Goal: Check status: Check status

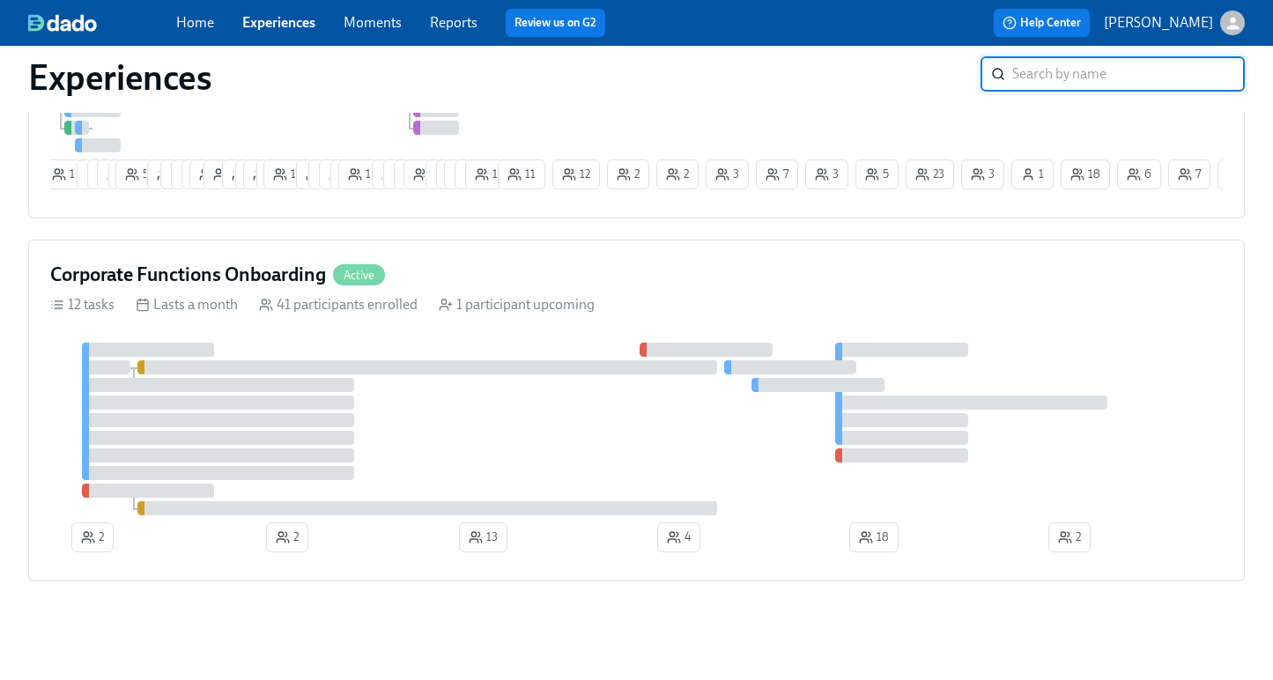
scroll to position [342, 0]
click at [602, 209] on div "Clinical Preboarding Active 18 tasks 12 automations Lasts a month 468 participa…" at bounding box center [636, 21] width 1217 height 395
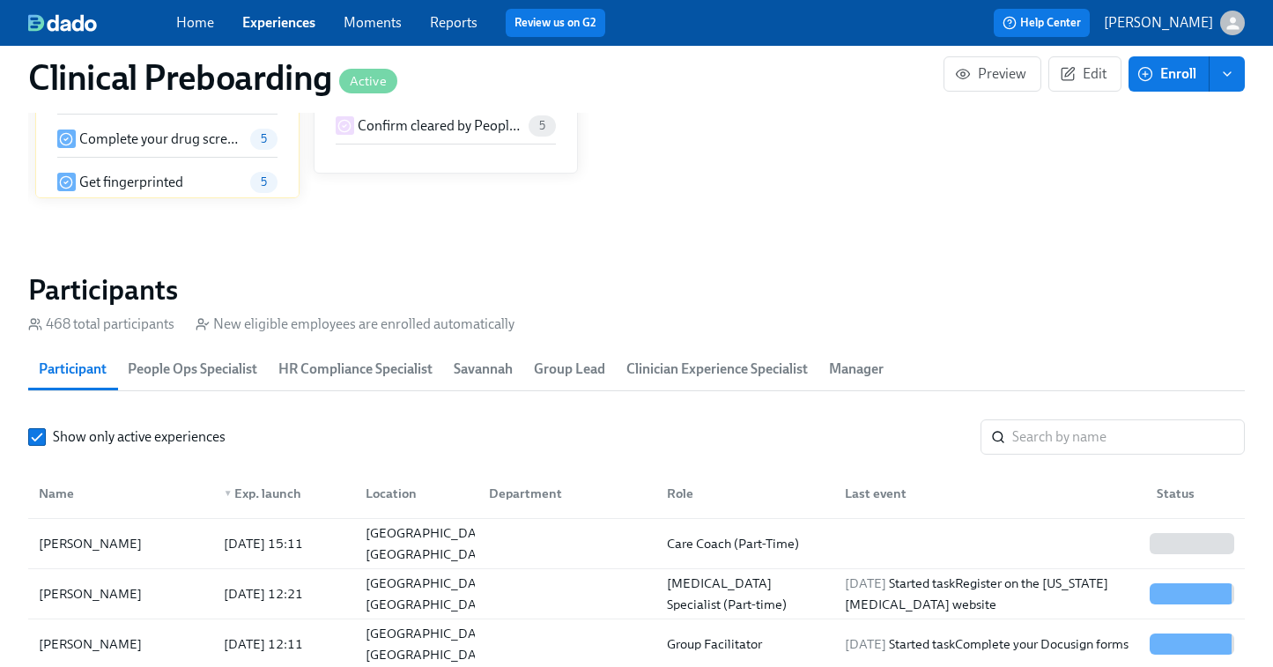
scroll to position [91, 0]
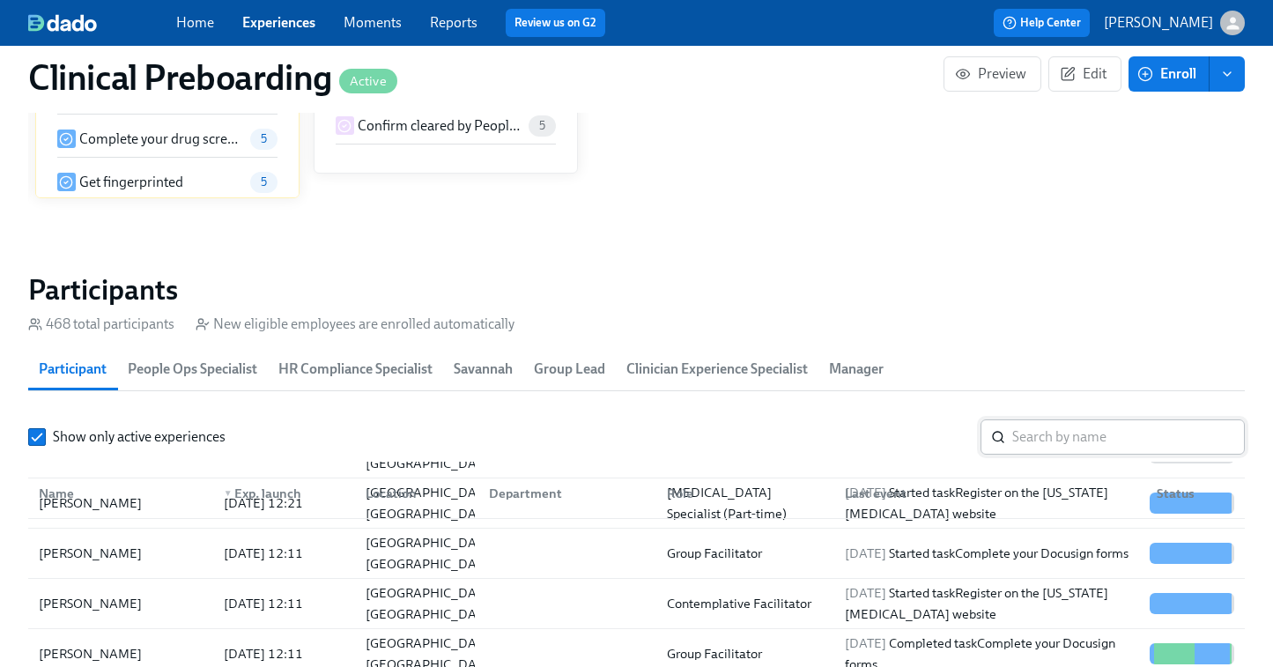
click at [1034, 429] on input "search" at bounding box center [1128, 436] width 233 height 35
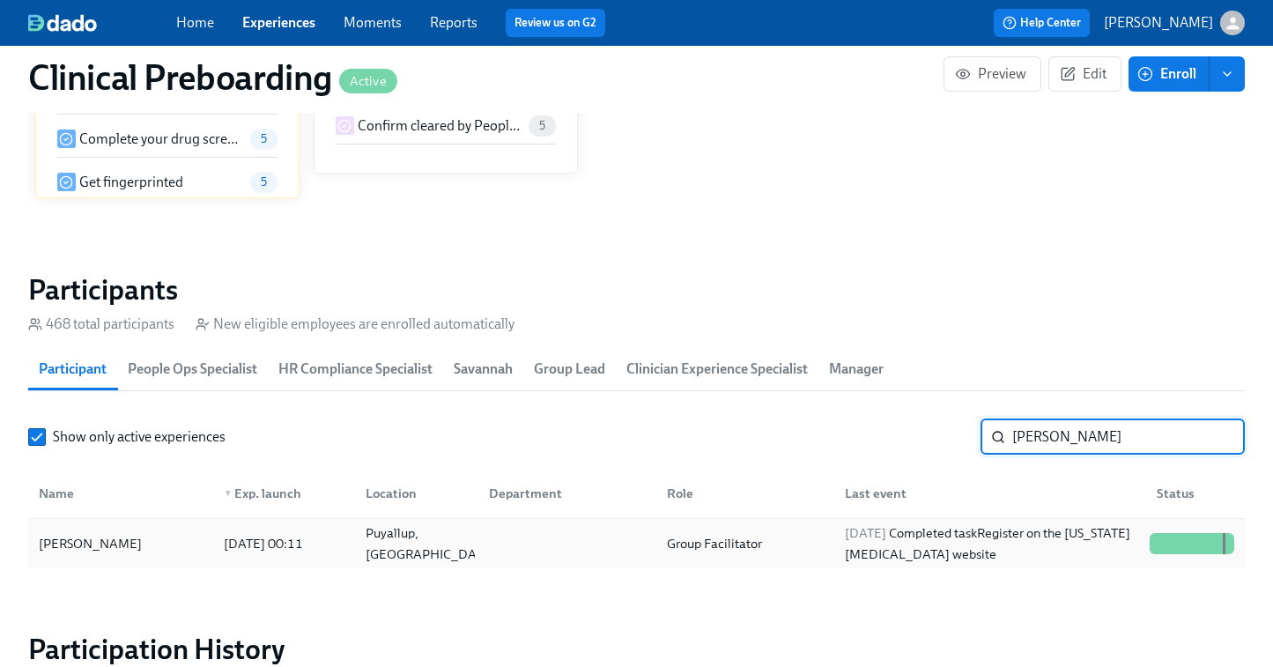
click at [1138, 537] on div "[DATE] Completed task Register on the [US_STATE] [MEDICAL_DATA] website" at bounding box center [990, 544] width 305 height 42
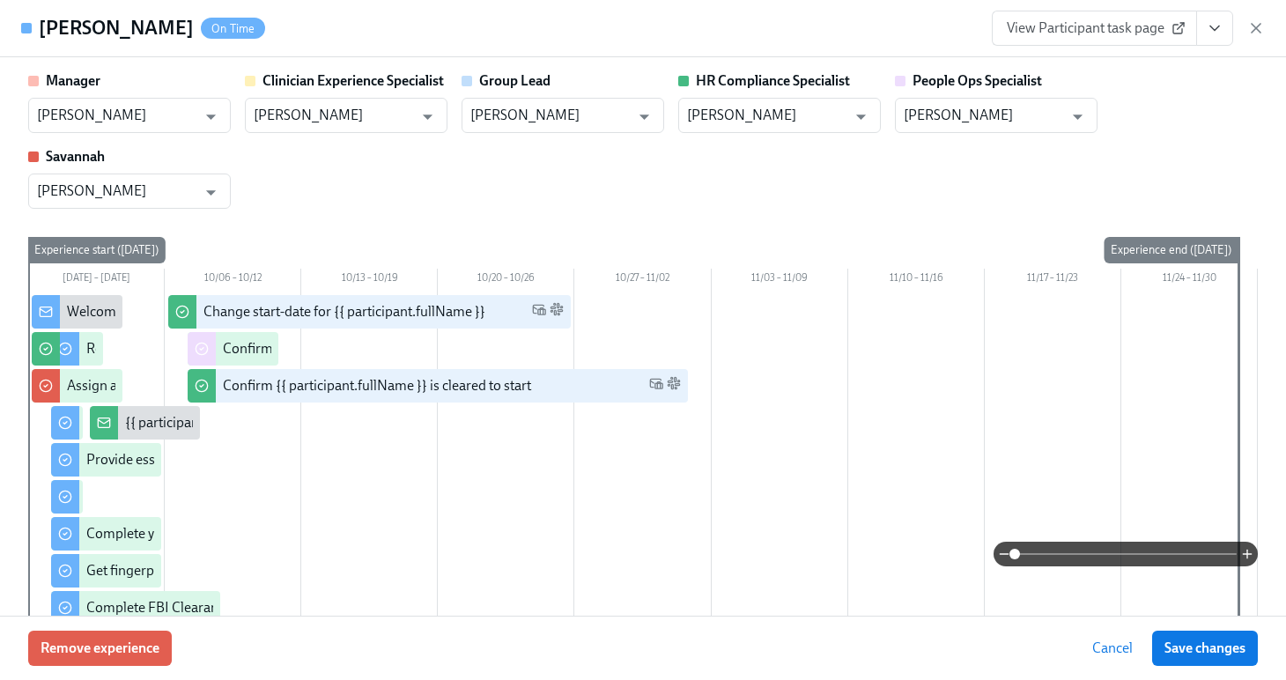
click at [1205, 34] on button "View task page" at bounding box center [1215, 28] width 37 height 35
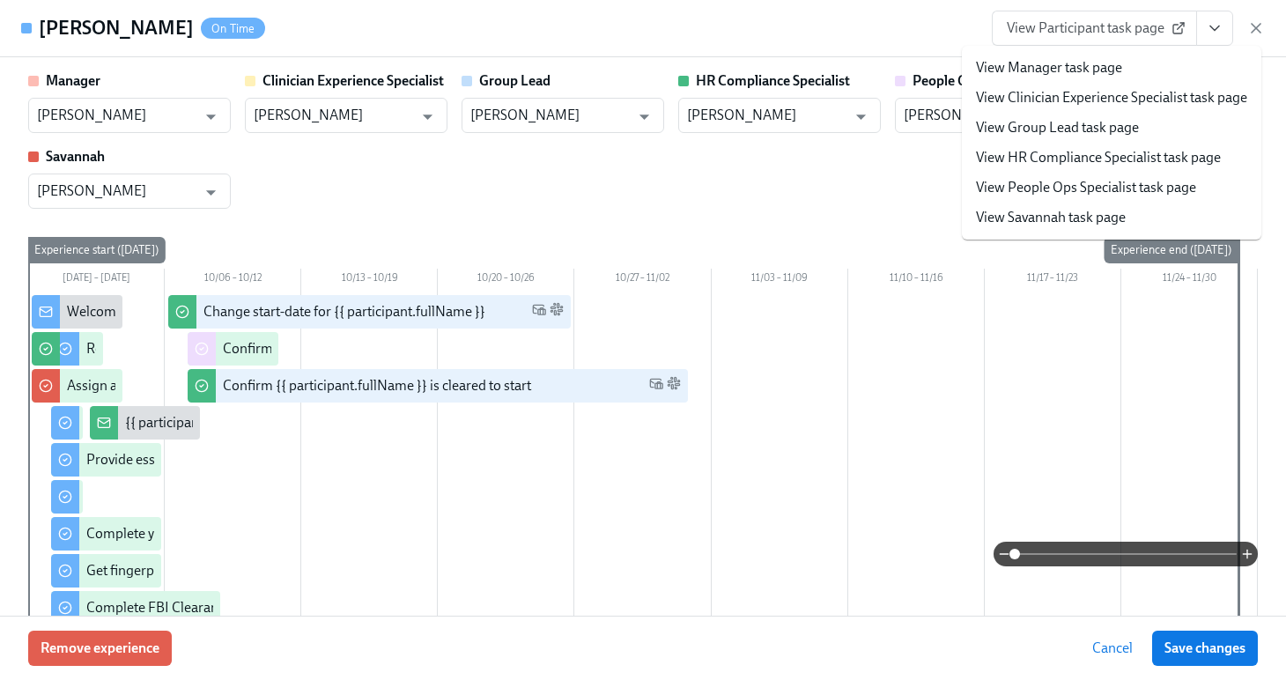
click at [1041, 198] on li "View People Ops Specialist task page" at bounding box center [1112, 188] width 300 height 30
click at [1034, 189] on link "View People Ops Specialist task page" at bounding box center [1086, 187] width 220 height 19
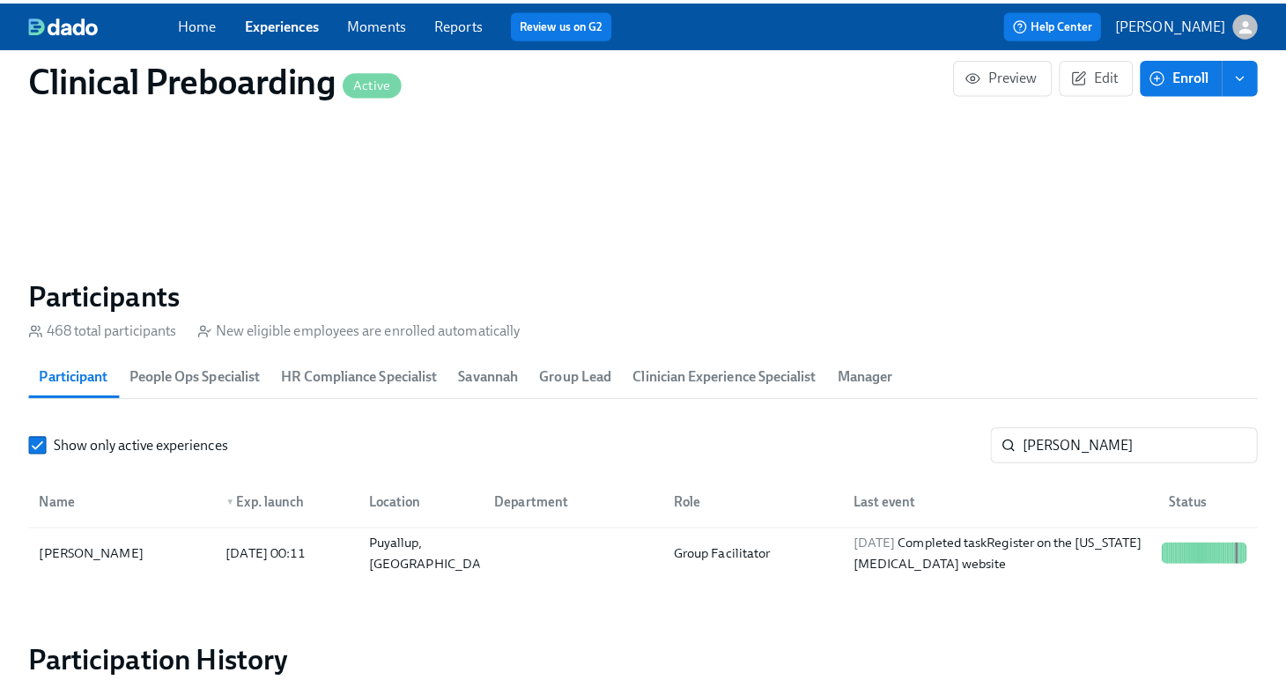
scroll to position [0, 23536]
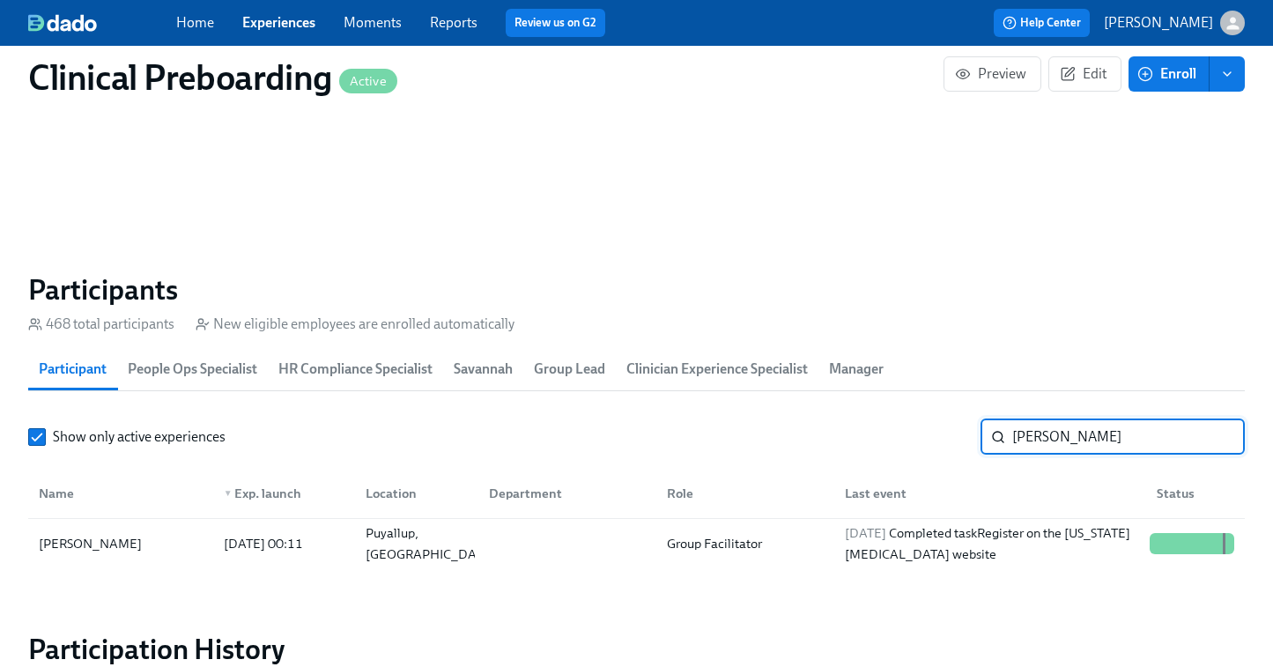
drag, startPoint x: 1077, startPoint y: 432, endPoint x: 879, endPoint y: 418, distance: 197.9
click at [882, 419] on section "Participants 468 total participants New eligible employees are enrolled automat…" at bounding box center [636, 423] width 1217 height 303
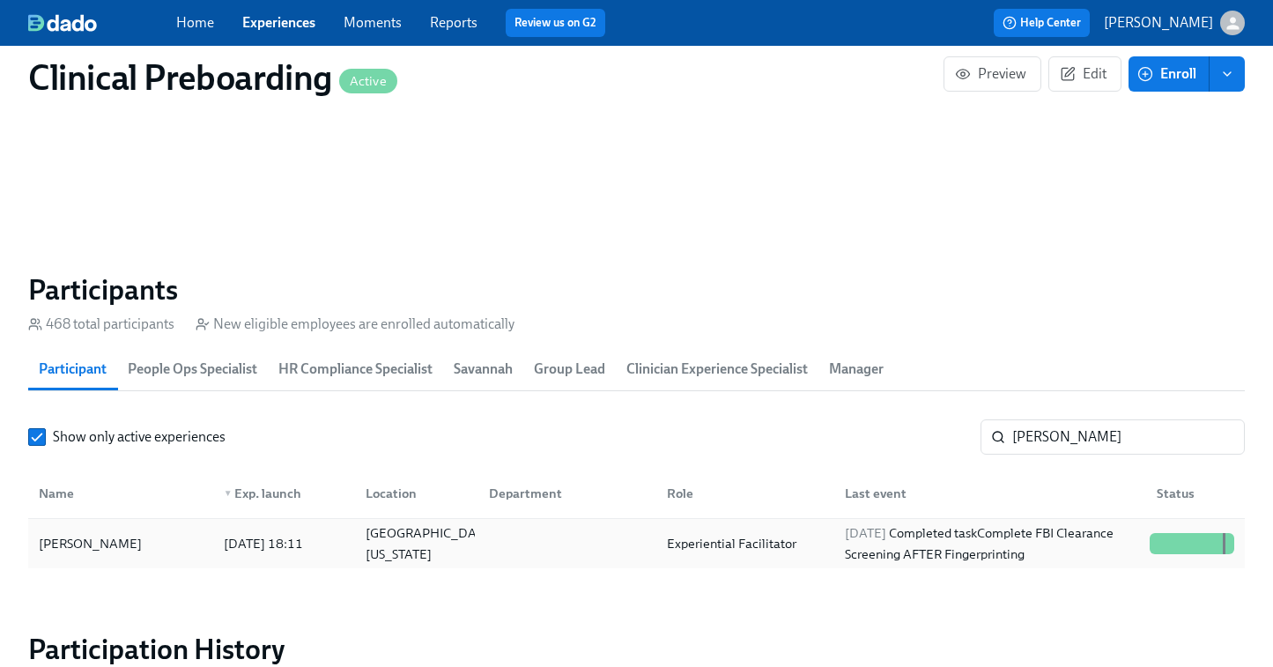
click at [1179, 533] on div at bounding box center [1192, 543] width 99 height 35
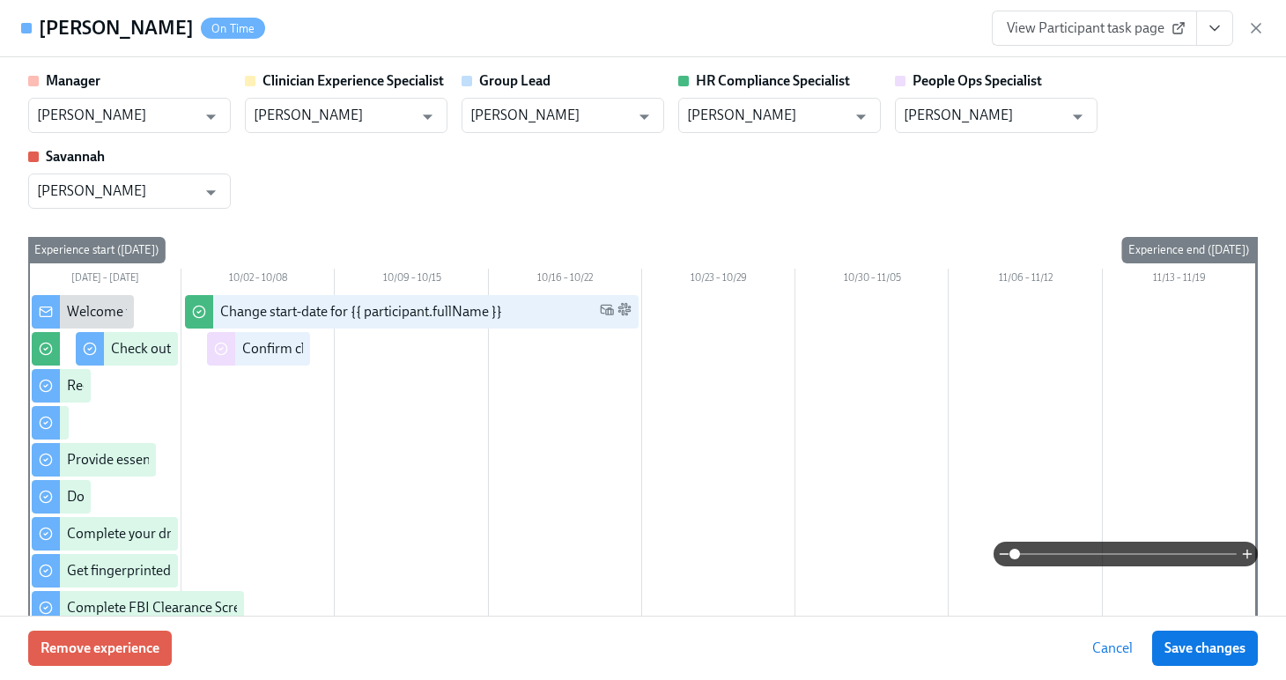
click at [1212, 29] on icon "View task page" at bounding box center [1215, 28] width 18 height 18
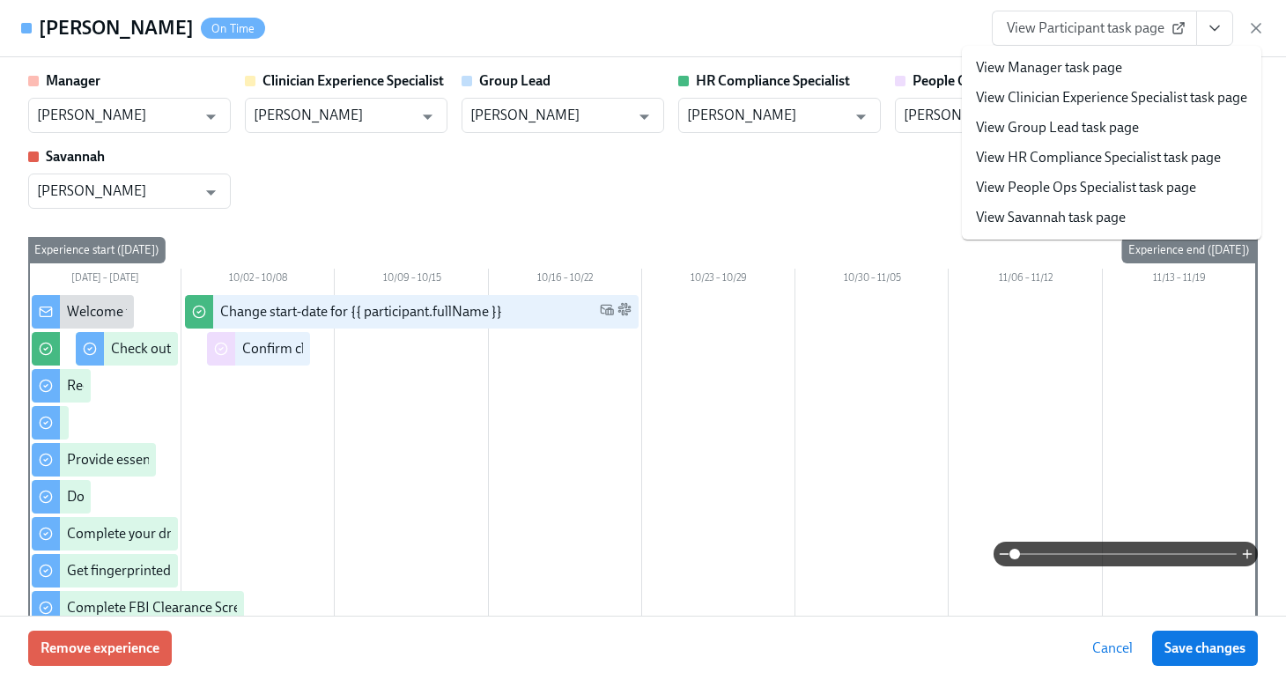
click at [1093, 187] on link "View People Ops Specialist task page" at bounding box center [1086, 187] width 220 height 19
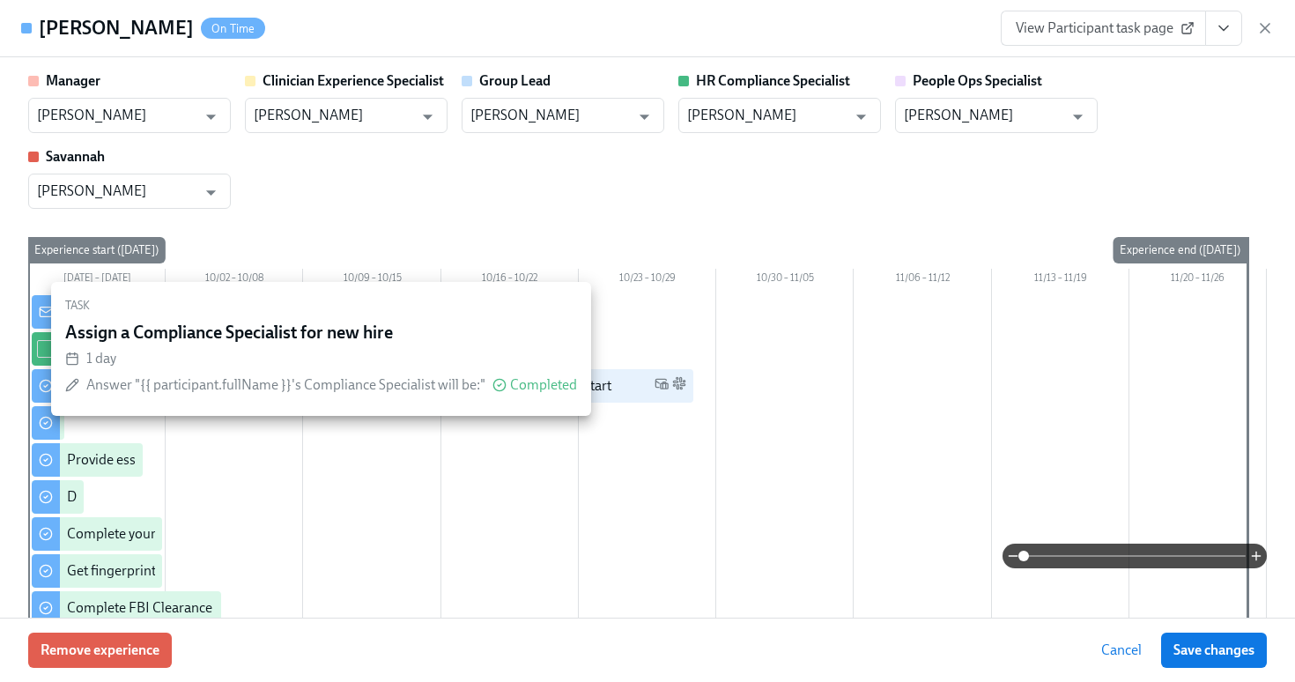
scroll to position [0, 23541]
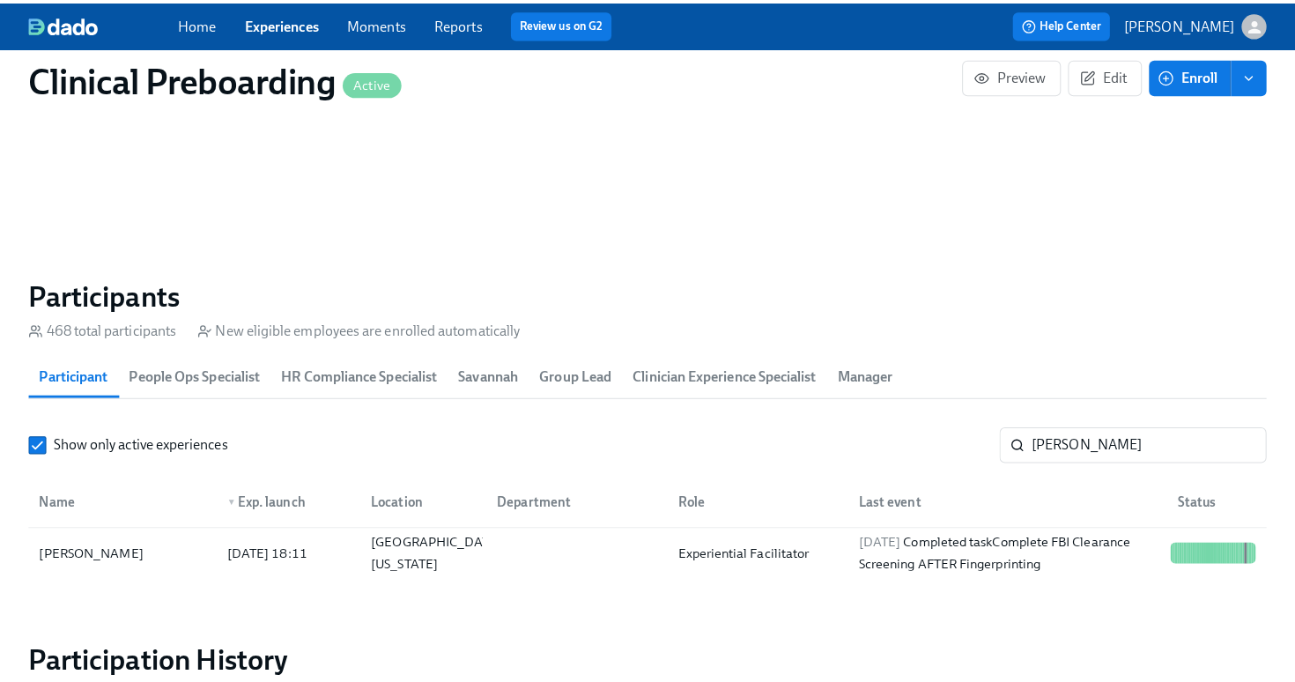
scroll to position [0, 23528]
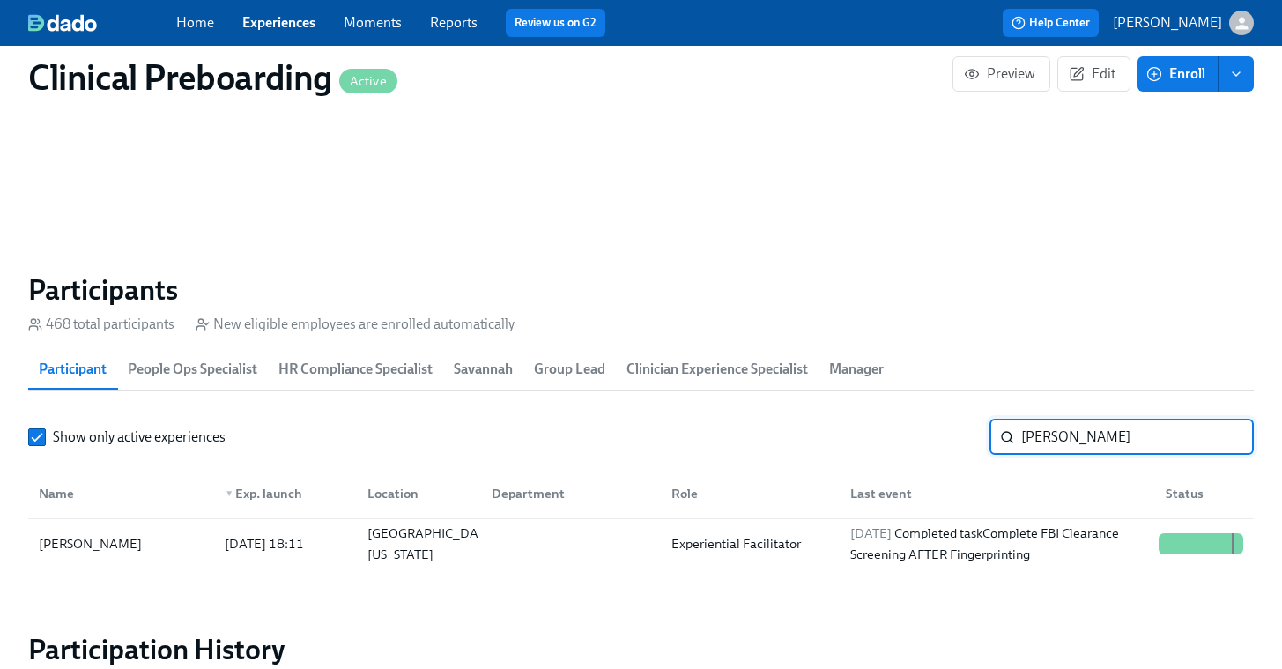
drag, startPoint x: 1129, startPoint y: 446, endPoint x: 738, endPoint y: 411, distance: 391.8
click at [752, 411] on section "Participants 468 total participants New eligible employees are enrolled automat…" at bounding box center [641, 423] width 1226 height 303
click at [1206, 530] on div at bounding box center [1201, 543] width 99 height 35
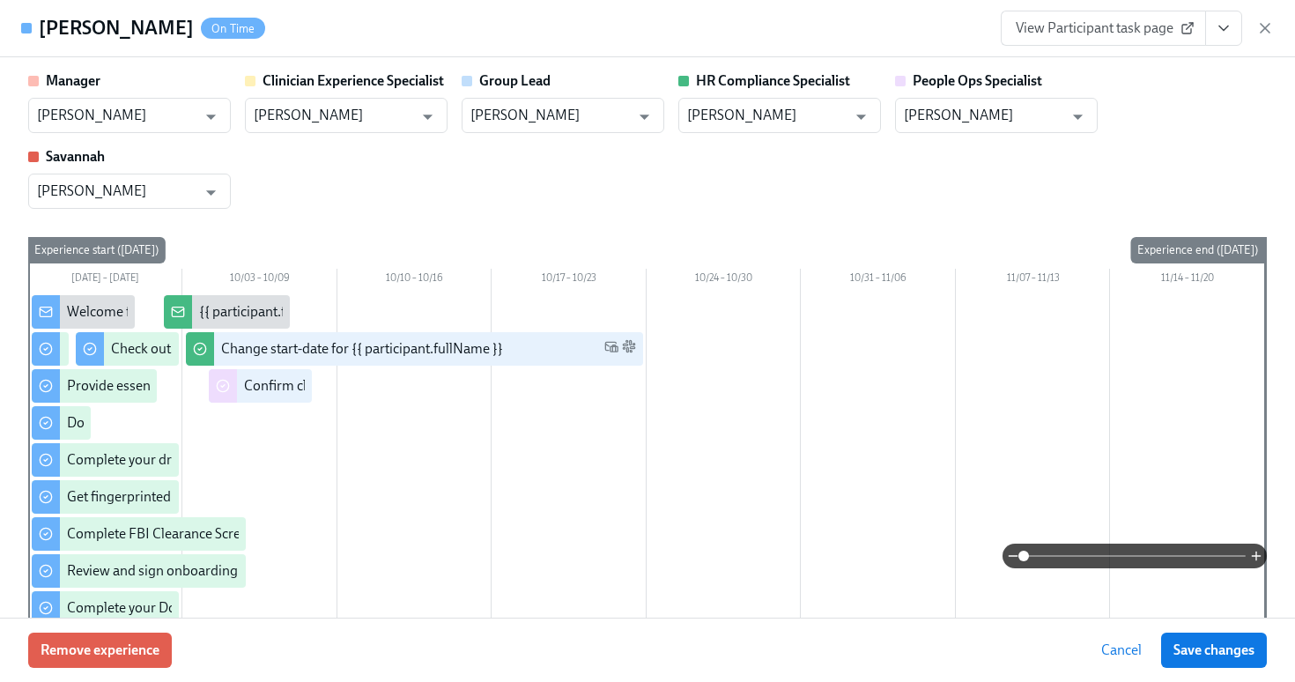
click at [1224, 29] on icon "View task page" at bounding box center [1223, 28] width 9 height 4
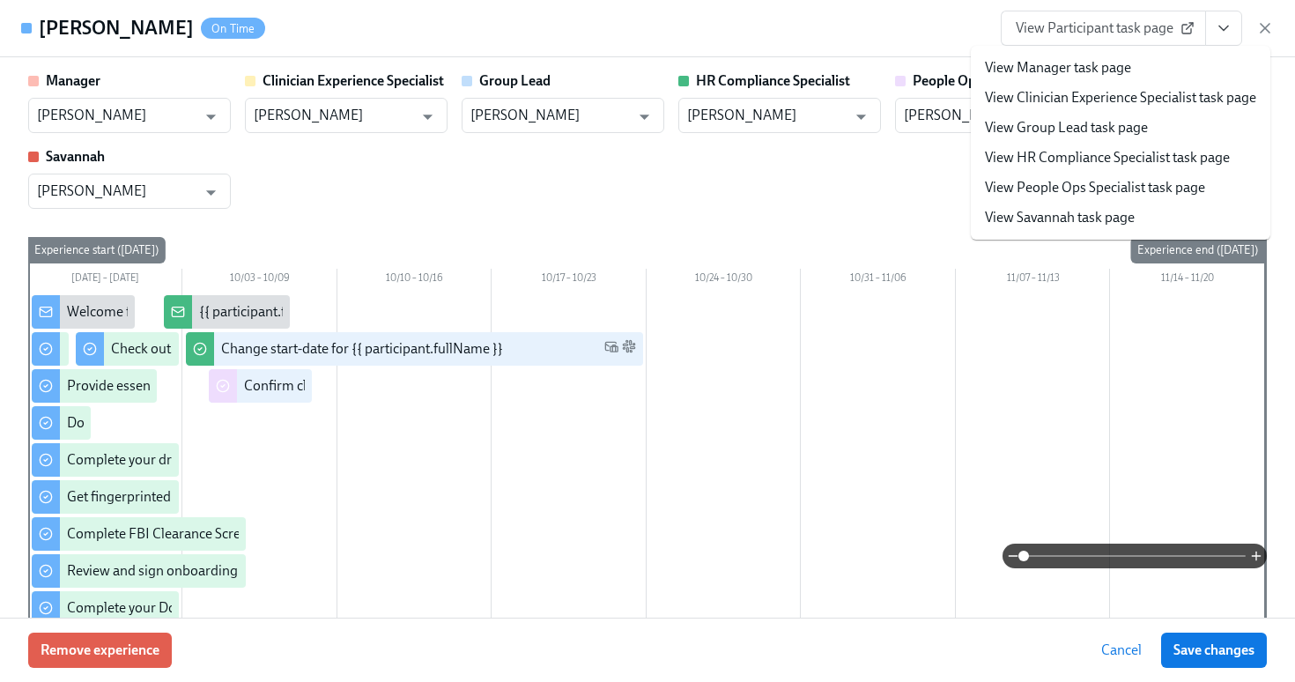
click at [1074, 188] on link "View People Ops Specialist task page" at bounding box center [1095, 187] width 220 height 19
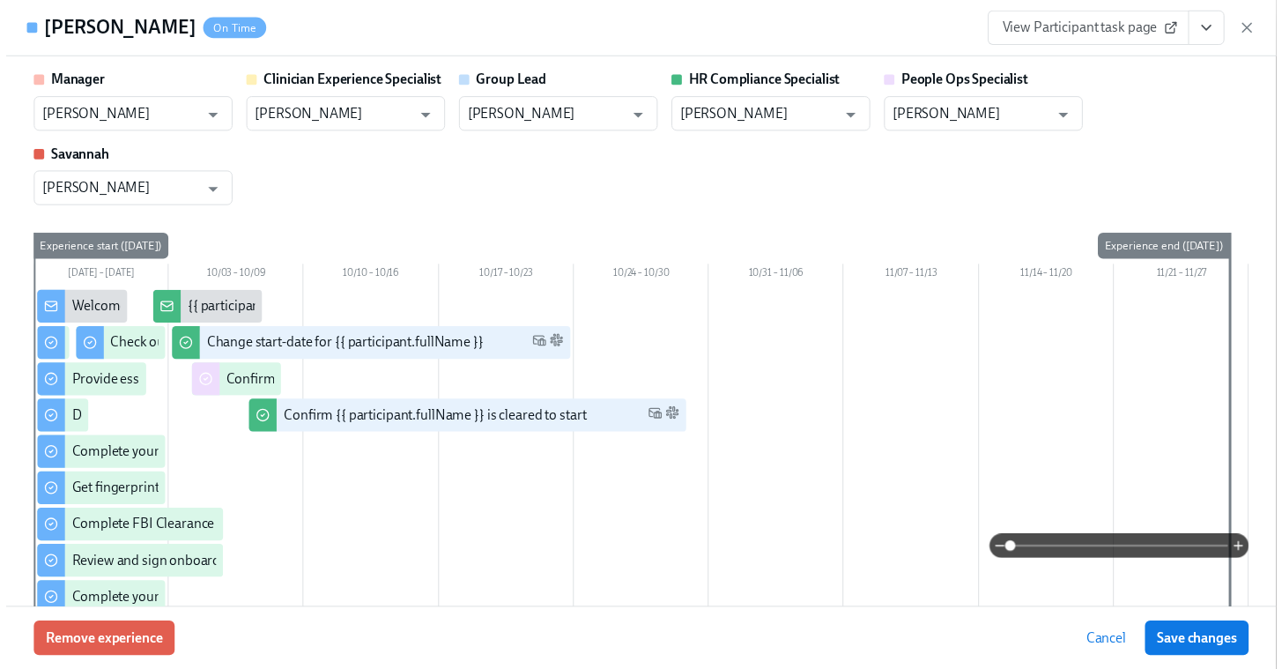
scroll to position [0, 23541]
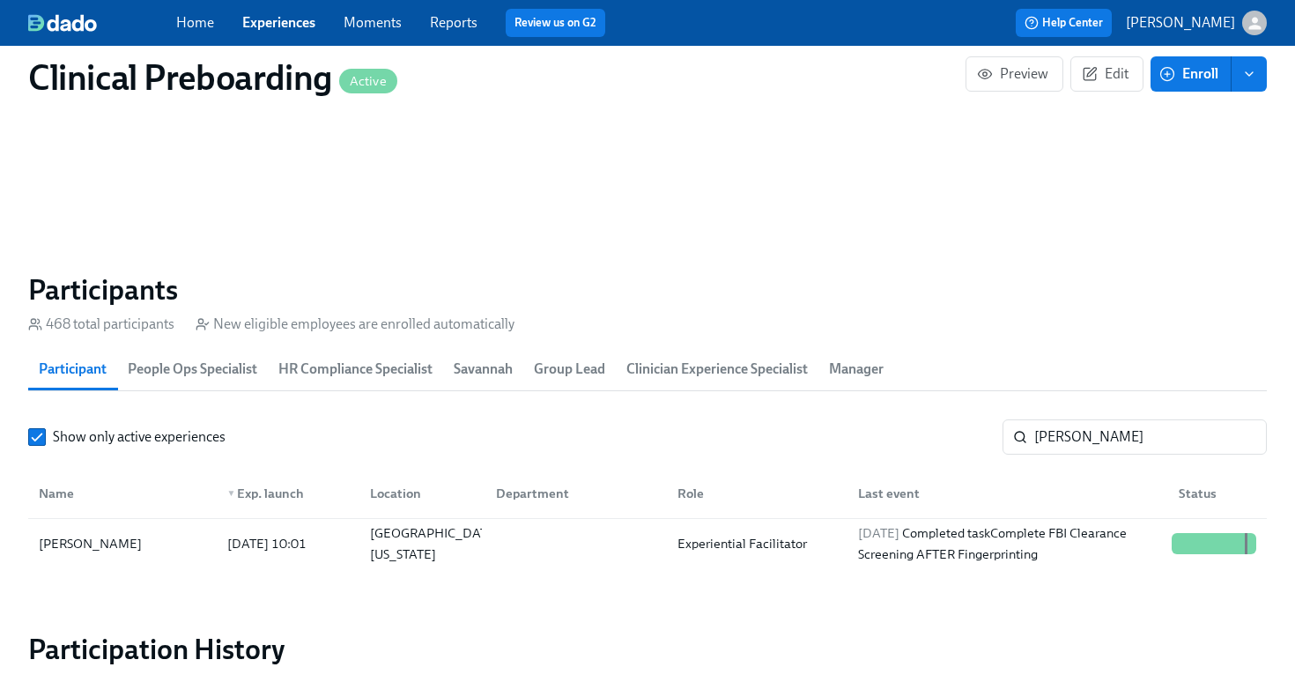
scroll to position [0, 23528]
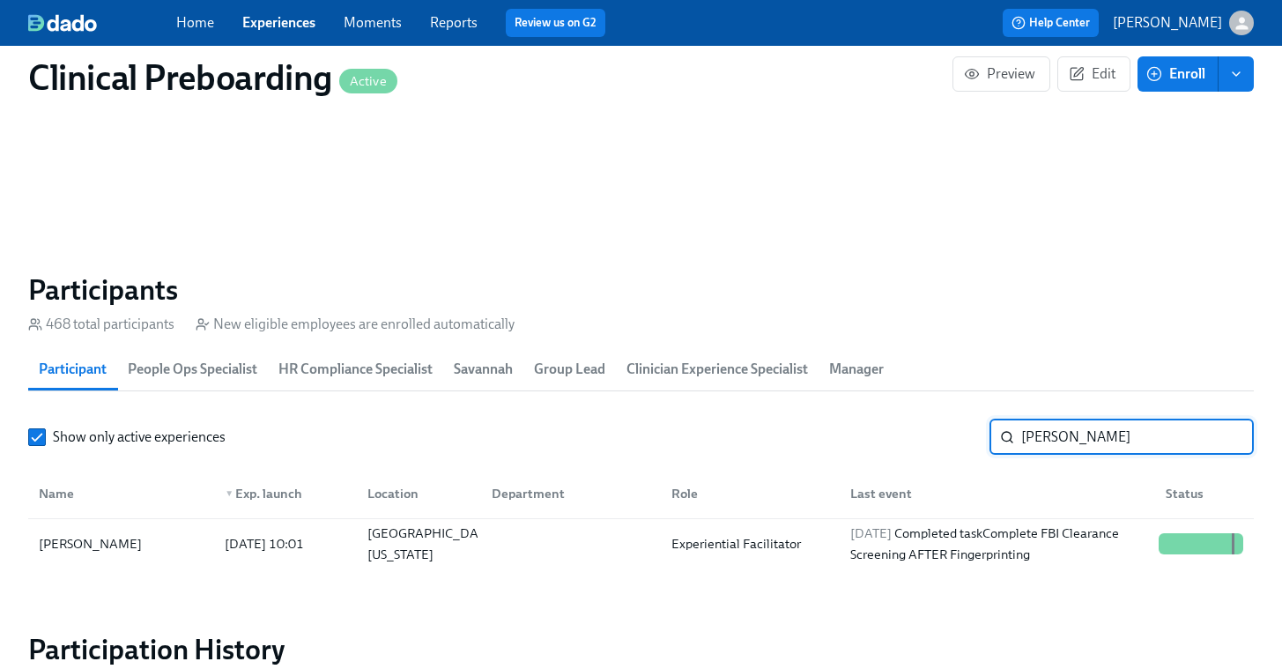
drag, startPoint x: 1160, startPoint y: 441, endPoint x: 780, endPoint y: 406, distance: 382.3
click at [821, 414] on section "Participants 468 total participants New eligible employees are enrolled automat…" at bounding box center [641, 423] width 1226 height 303
type input "[PERSON_NAME]"
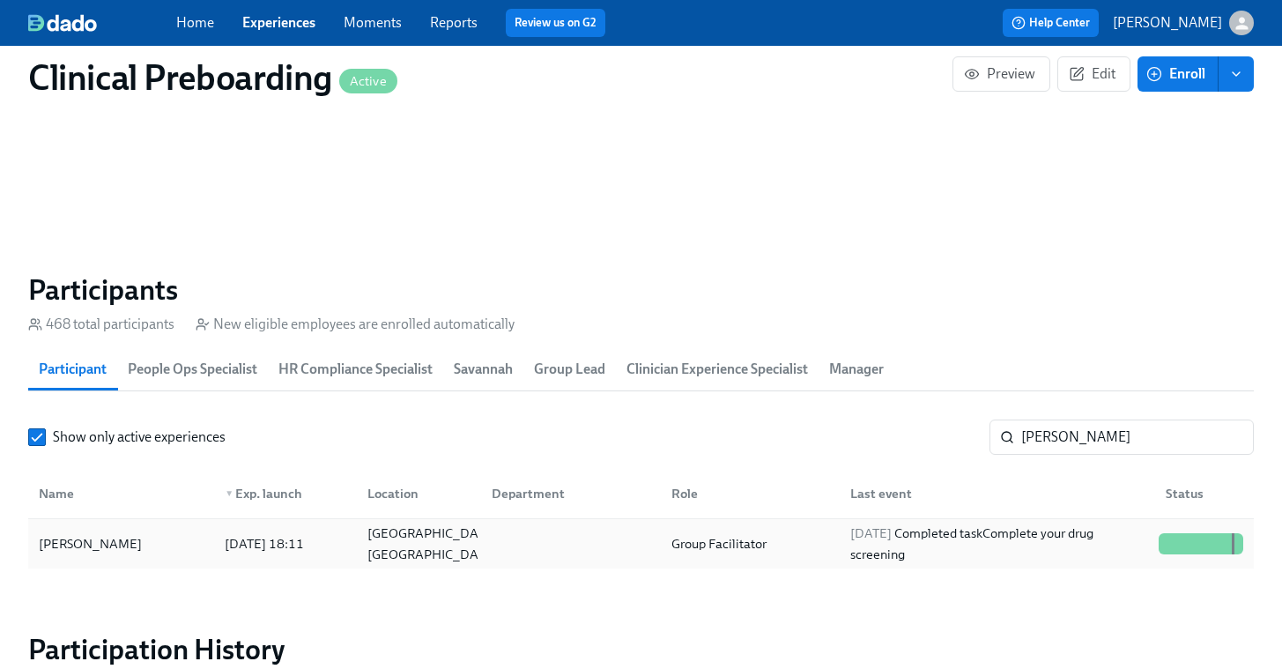
click at [1003, 548] on div "[DATE] Completed task Complete your drug screening" at bounding box center [997, 544] width 308 height 42
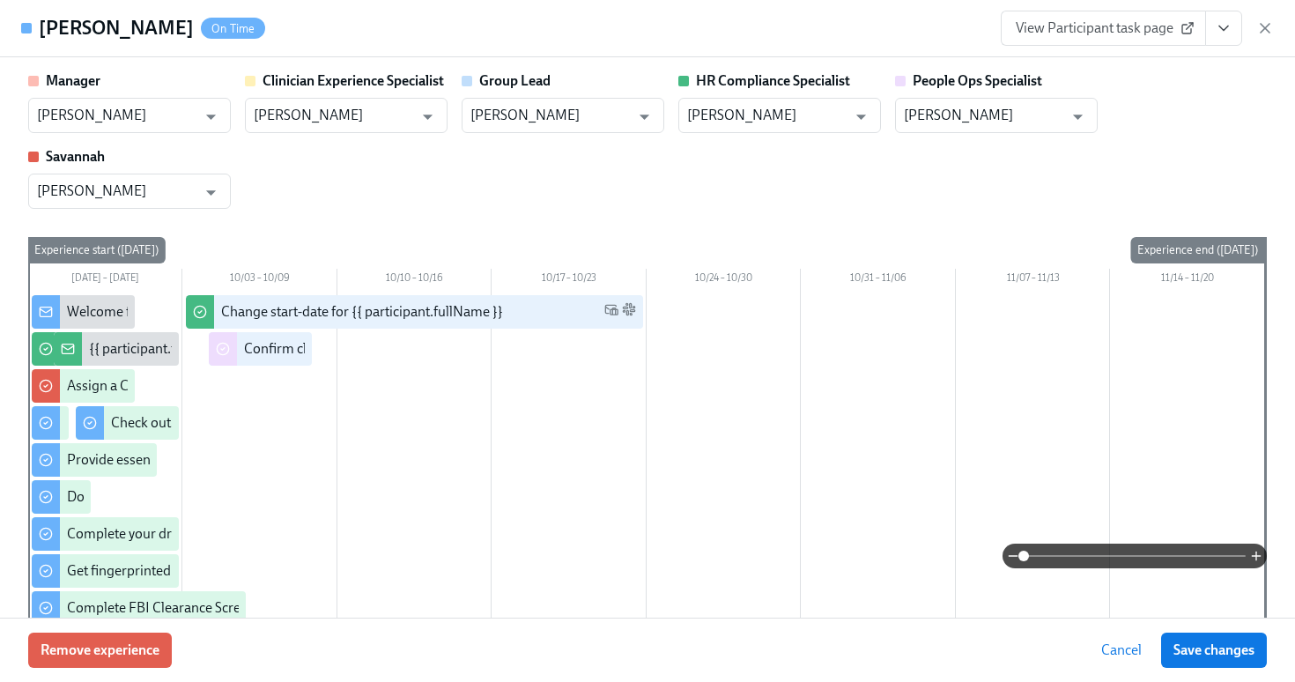
scroll to position [0, 23541]
click at [1234, 33] on button "View task page" at bounding box center [1223, 28] width 37 height 35
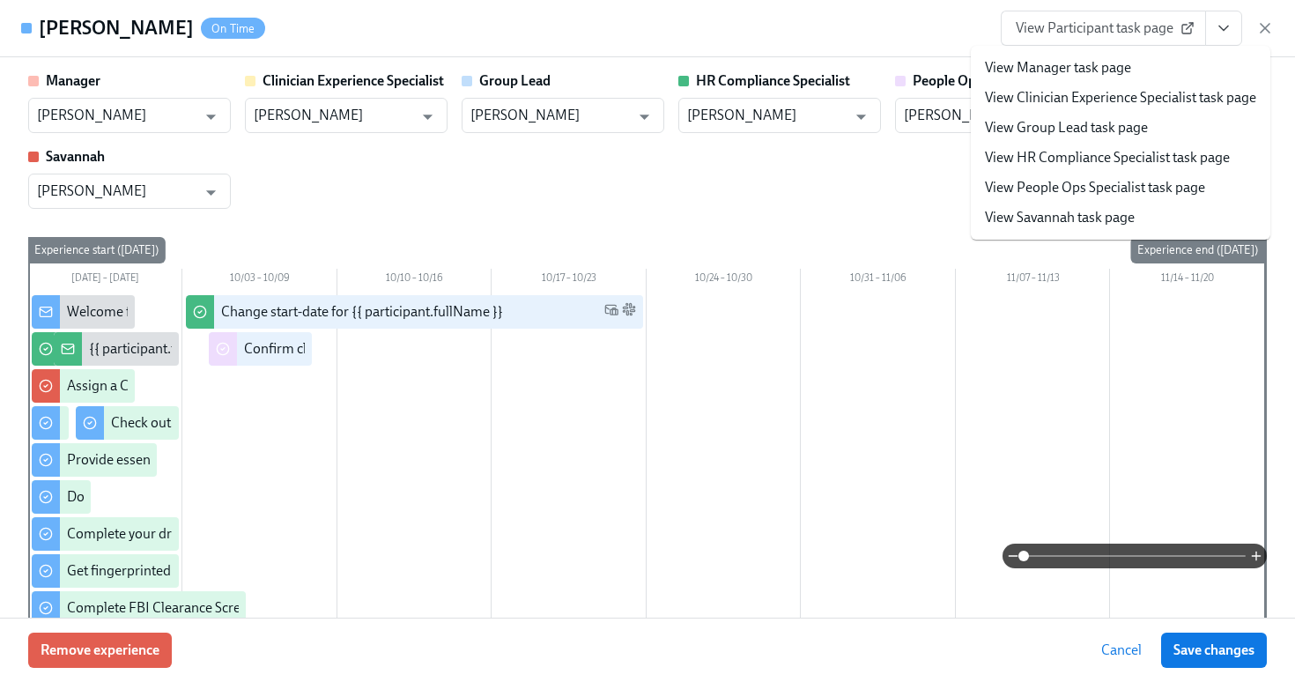
click at [1071, 181] on link "View People Ops Specialist task page" at bounding box center [1095, 187] width 220 height 19
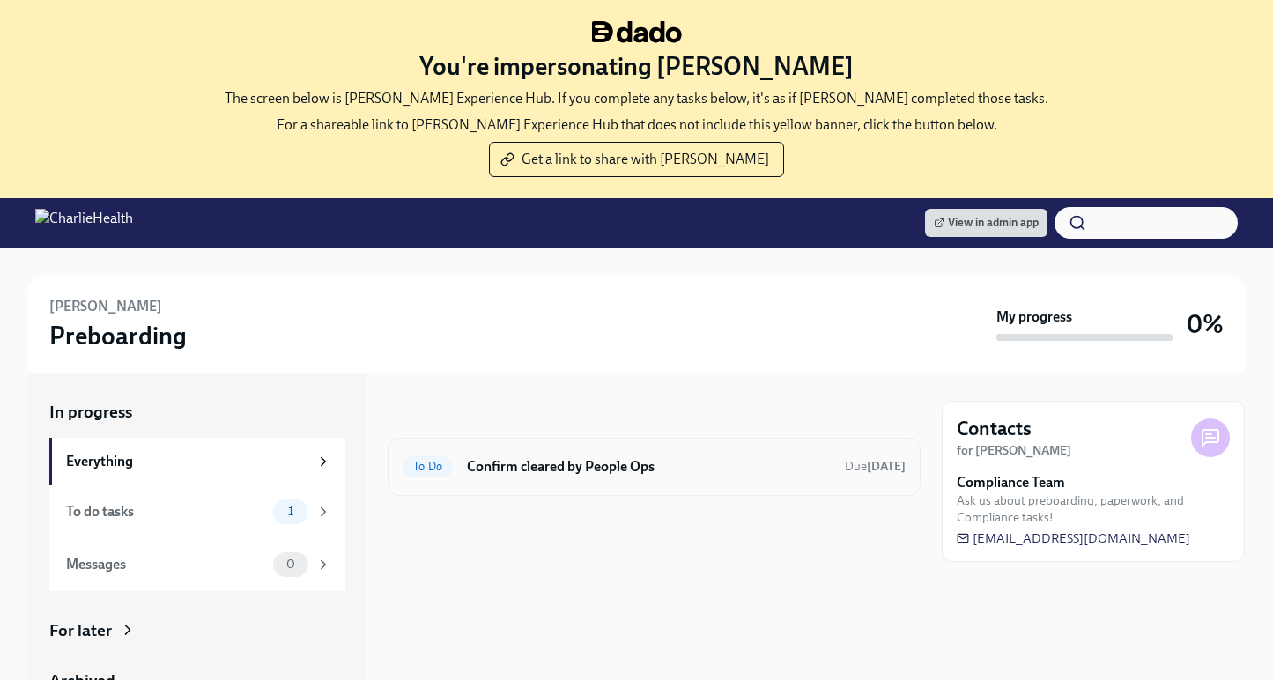
click at [541, 471] on h6 "Confirm cleared by People Ops" at bounding box center [649, 466] width 364 height 19
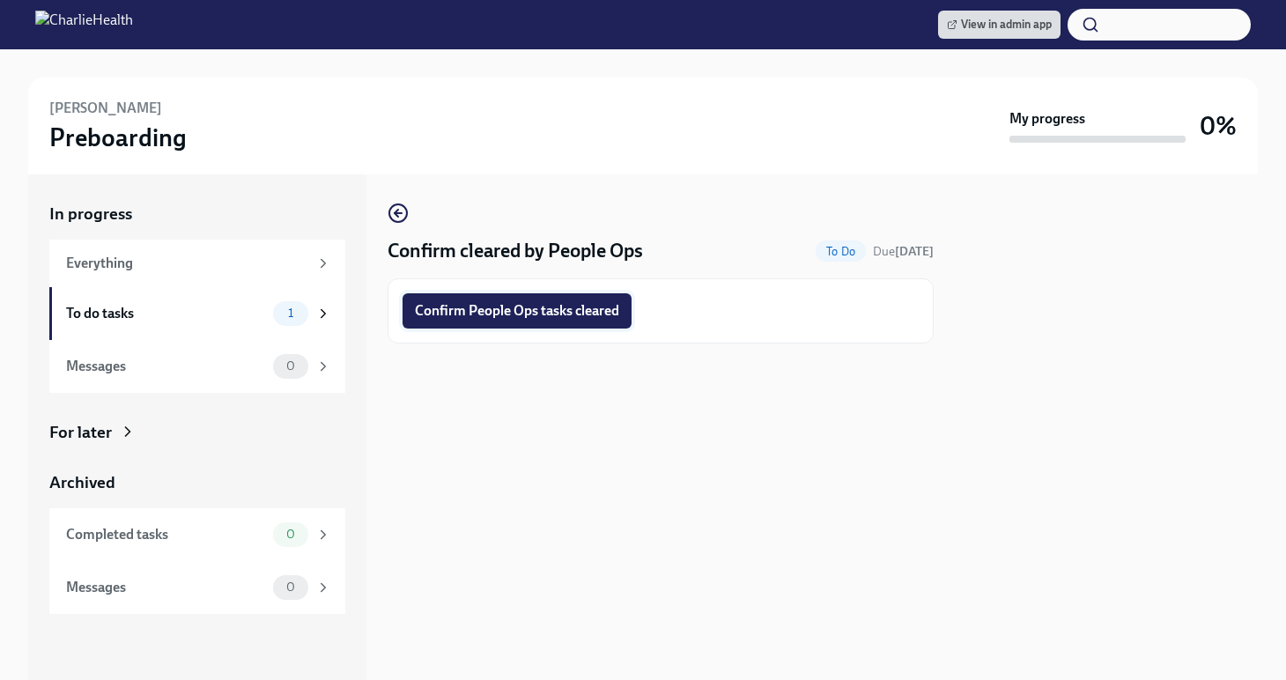
click at [473, 313] on span "Confirm People Ops tasks cleared" at bounding box center [517, 311] width 204 height 18
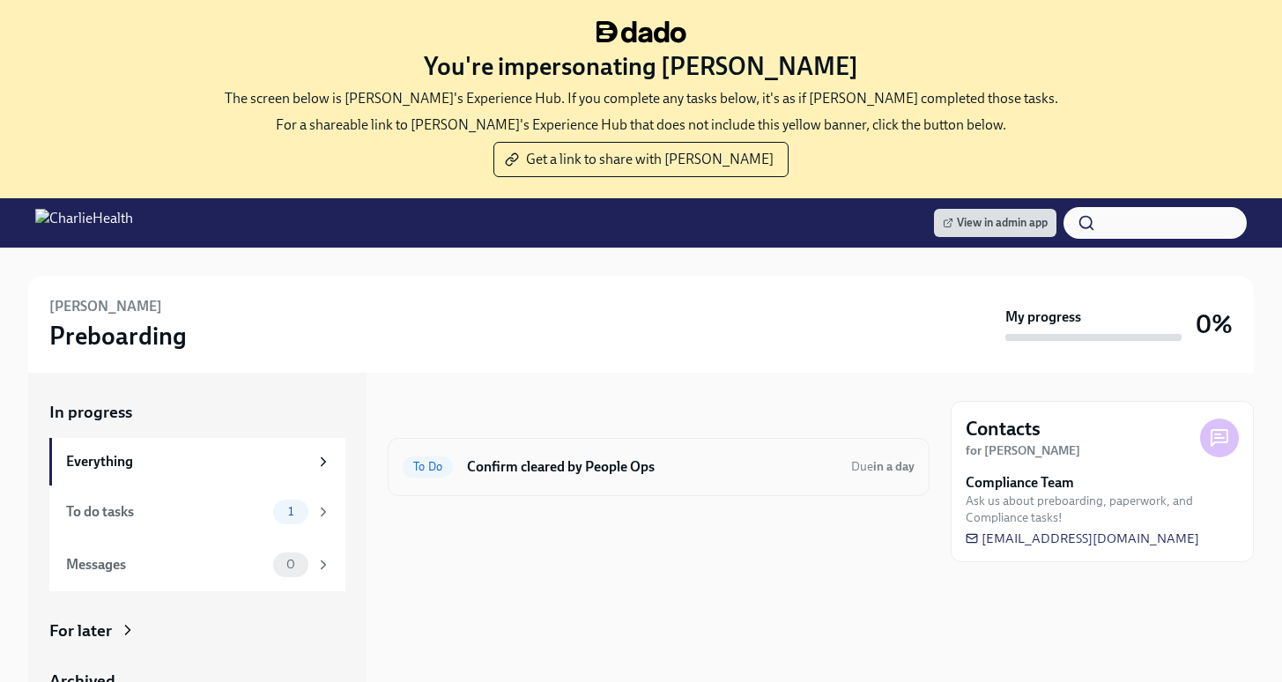
click at [577, 490] on div "To Do Confirm cleared by People Ops Due in a day" at bounding box center [659, 467] width 542 height 58
click at [563, 464] on h6 "Confirm cleared by People Ops" at bounding box center [652, 466] width 370 height 19
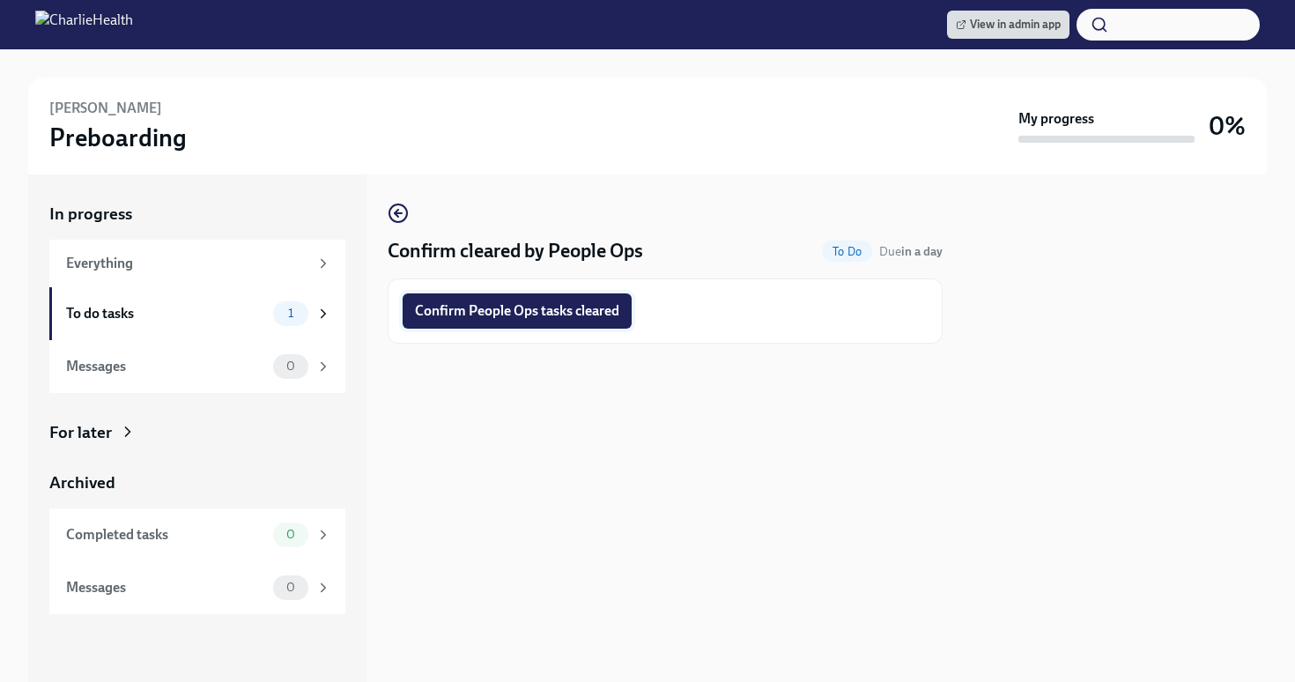
click at [494, 318] on span "Confirm People Ops tasks cleared" at bounding box center [517, 311] width 204 height 18
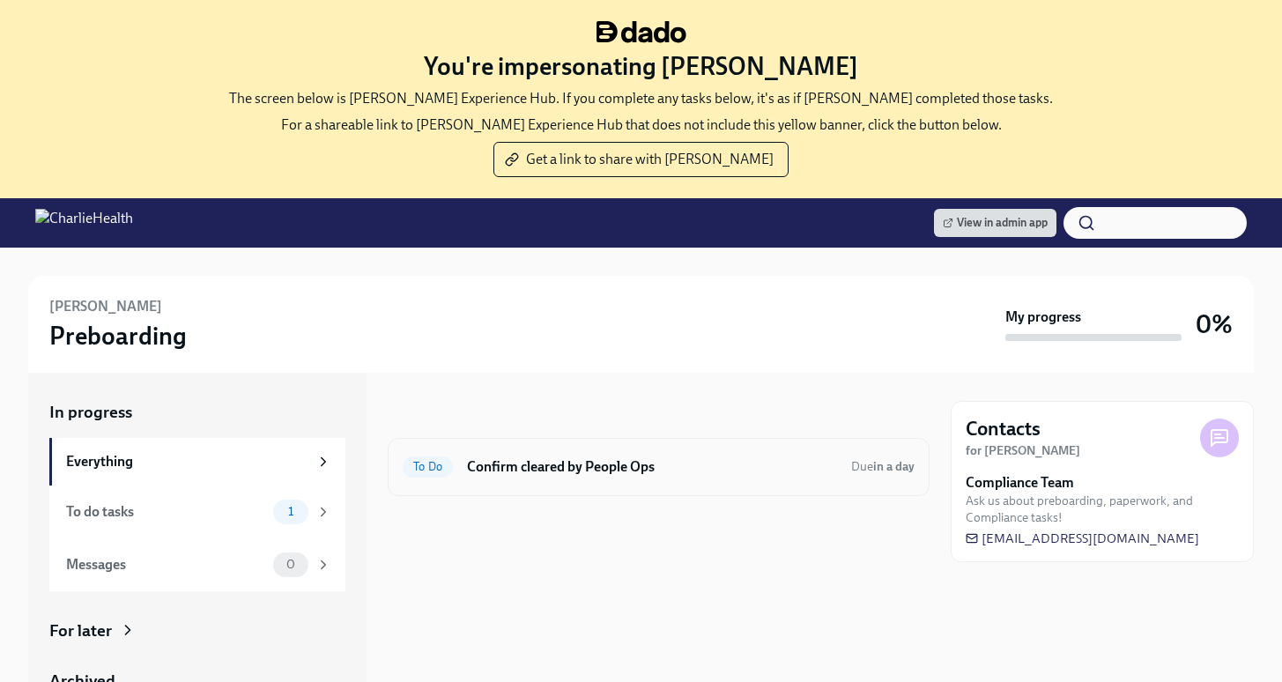
click at [539, 457] on h6 "Confirm cleared by People Ops" at bounding box center [652, 466] width 370 height 19
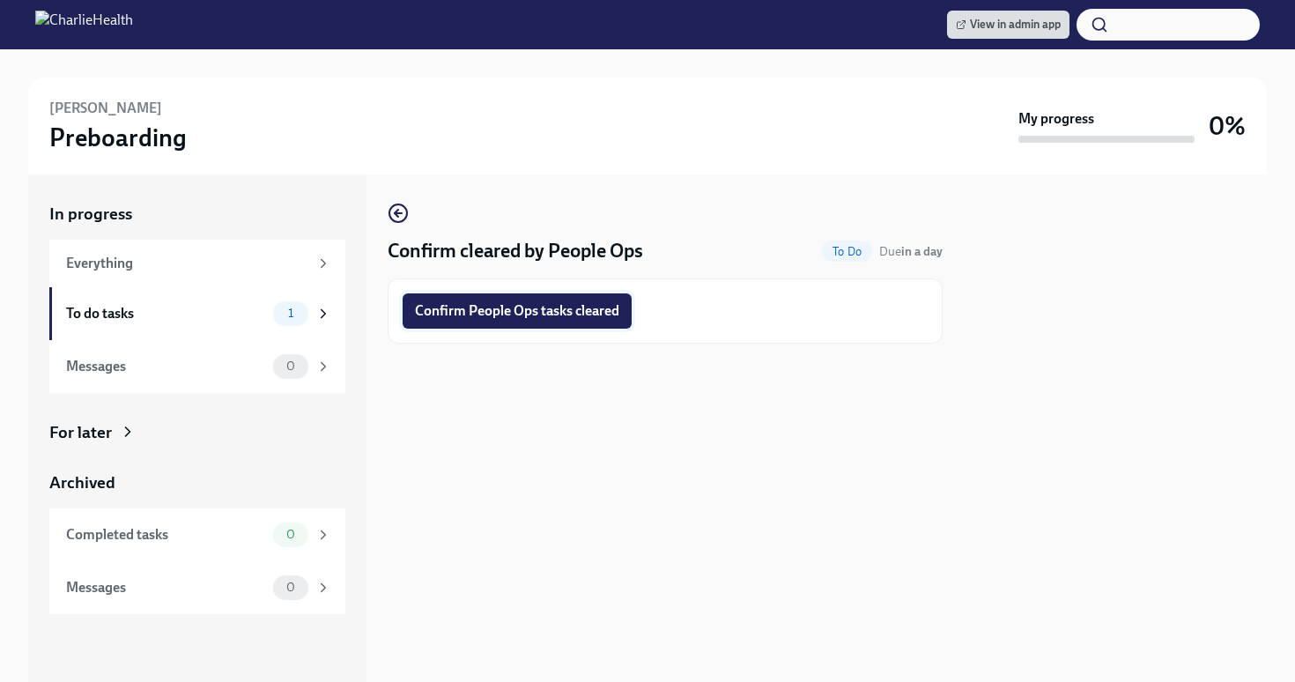
click at [493, 325] on button "Confirm People Ops tasks cleared" at bounding box center [517, 310] width 229 height 35
